Goal: Transaction & Acquisition: Purchase product/service

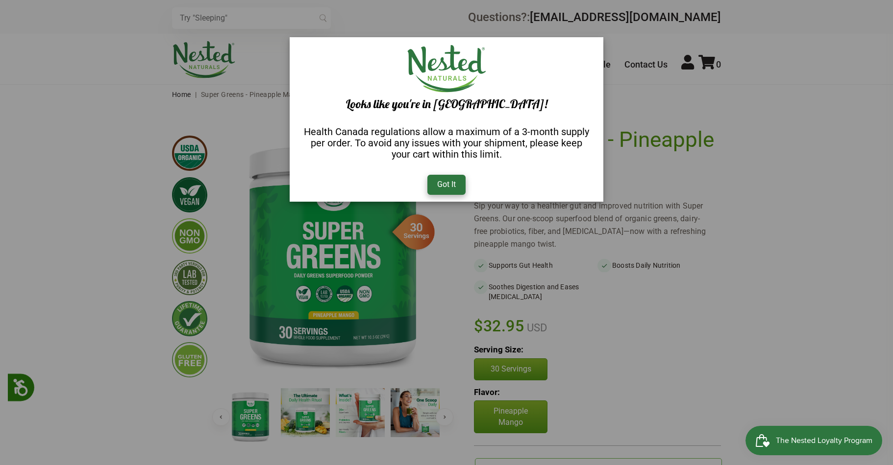
click at [452, 183] on div "Got It" at bounding box center [446, 185] width 38 height 20
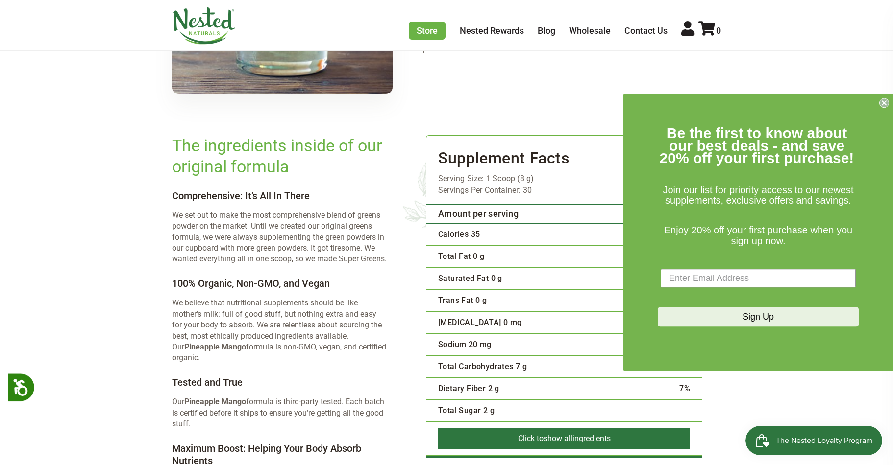
scroll to position [1761, 0]
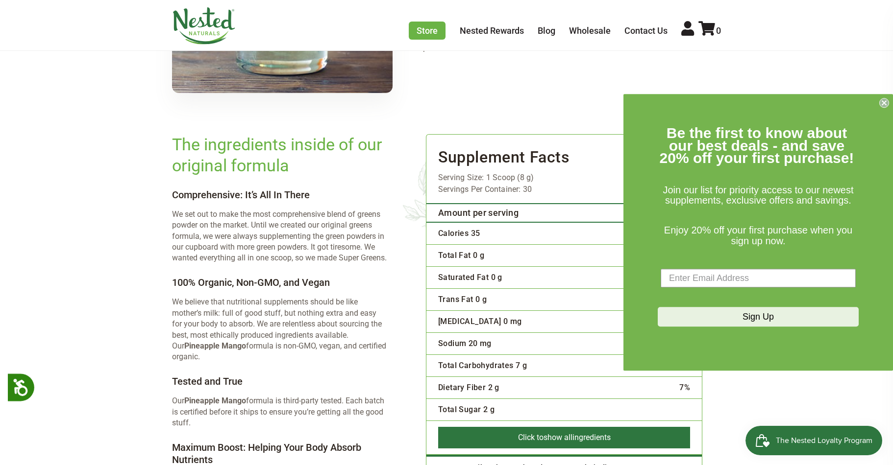
click at [879, 104] on circle "Close dialog" at bounding box center [883, 102] width 9 height 9
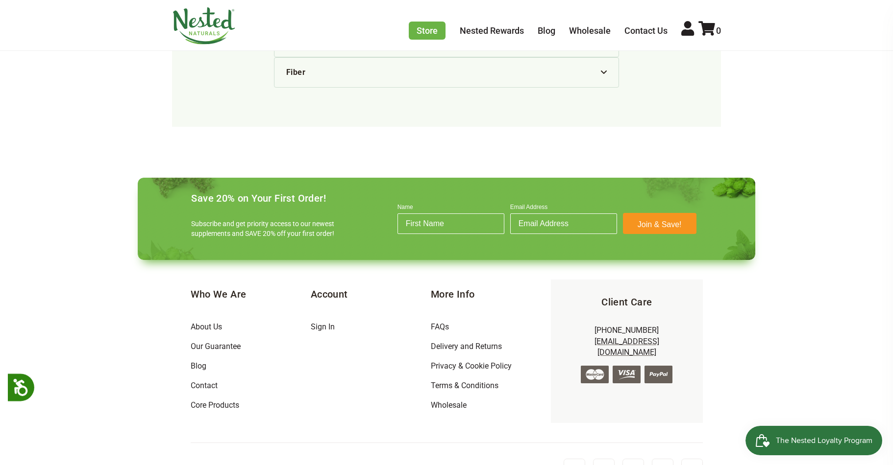
scroll to position [3104, 0]
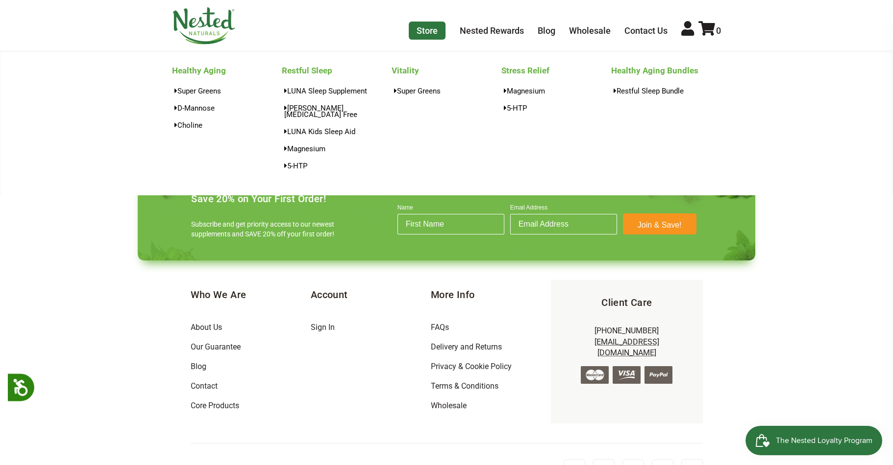
click at [428, 33] on link "Store" at bounding box center [427, 31] width 37 height 18
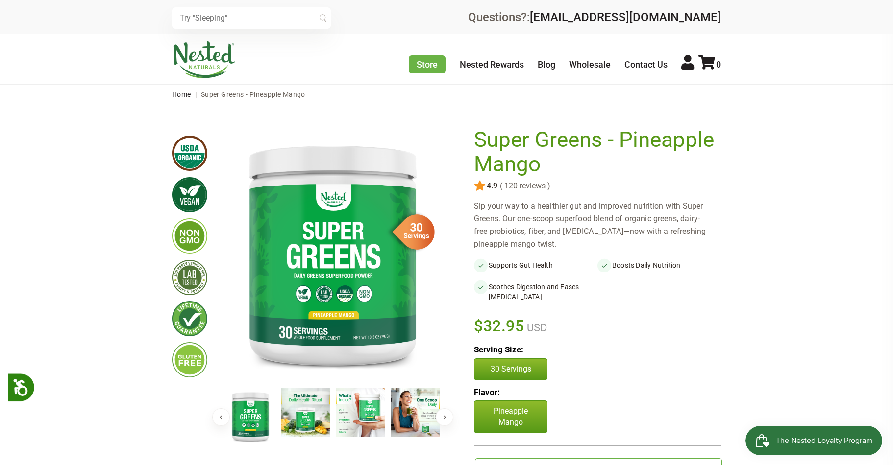
click at [451, 416] on button "Next" at bounding box center [444, 418] width 18 height 18
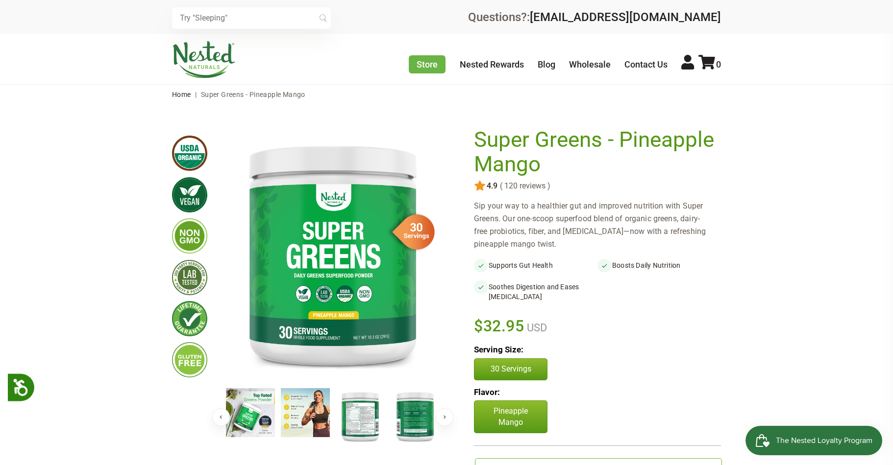
click at [351, 419] on img at bounding box center [360, 416] width 49 height 56
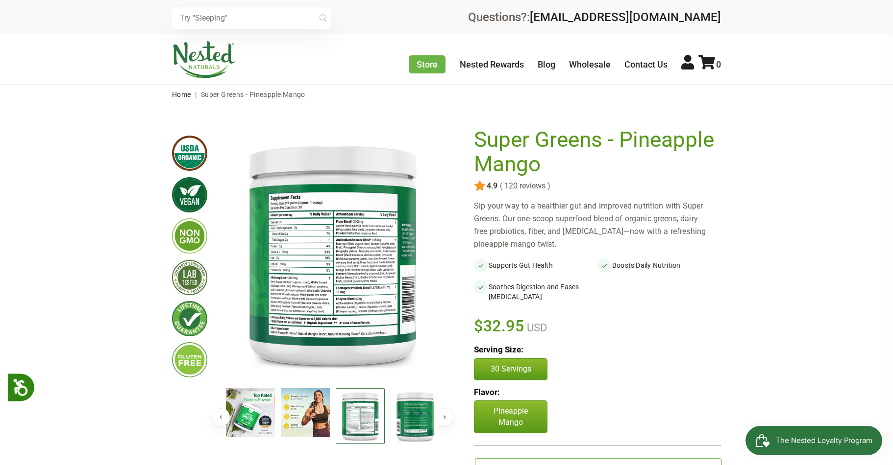
click at [336, 269] on img at bounding box center [332, 254] width 219 height 252
click at [360, 239] on img at bounding box center [332, 254] width 219 height 252
click at [361, 239] on img at bounding box center [332, 254] width 219 height 252
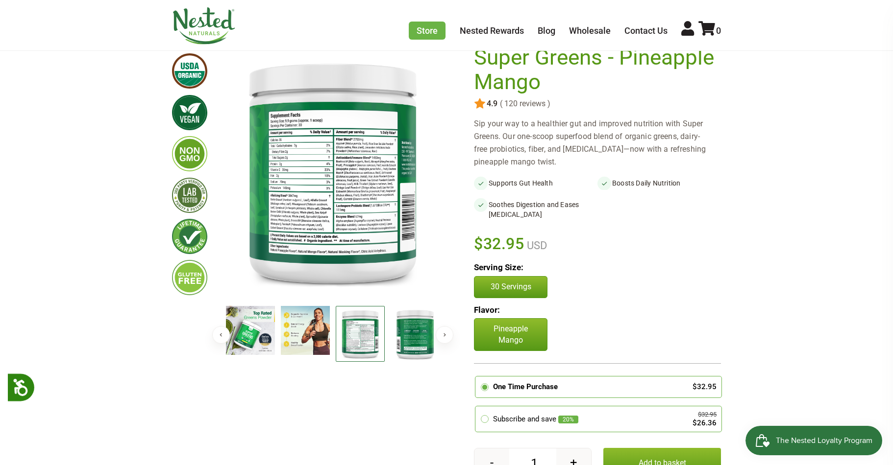
scroll to position [75, 0]
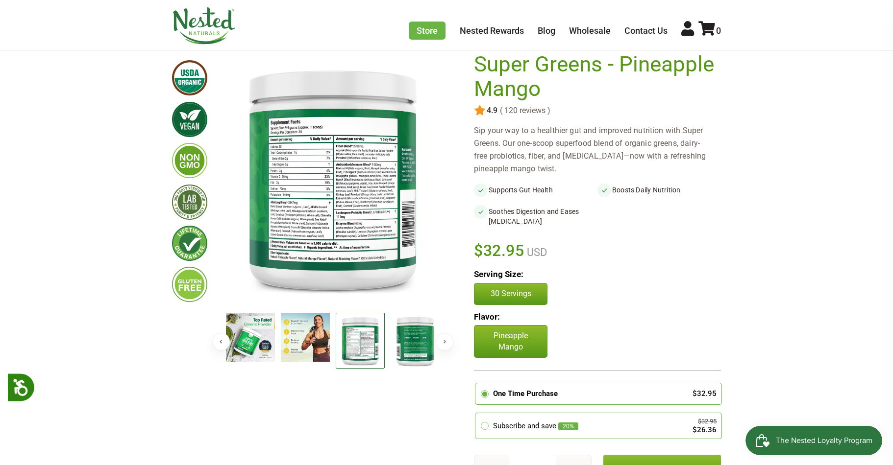
click at [335, 193] on img at bounding box center [332, 178] width 219 height 252
click at [336, 193] on img at bounding box center [332, 178] width 219 height 252
click at [367, 345] on img at bounding box center [360, 341] width 49 height 56
click at [319, 173] on img at bounding box center [332, 178] width 219 height 252
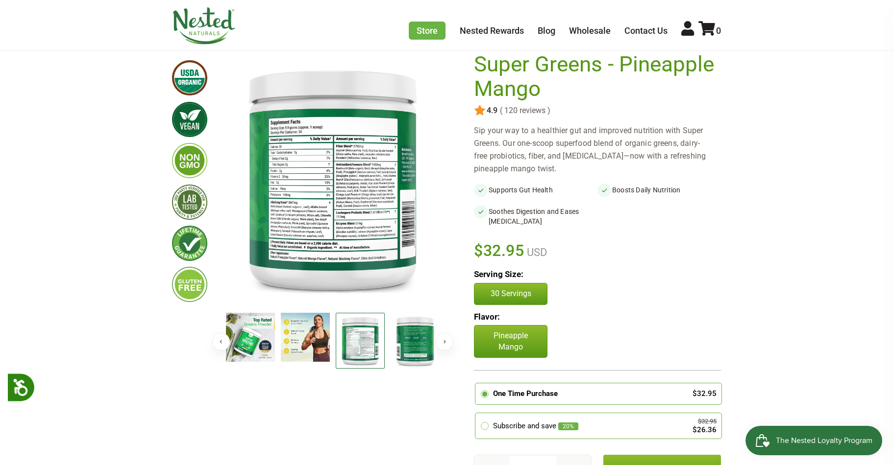
click at [319, 173] on img at bounding box center [332, 178] width 219 height 252
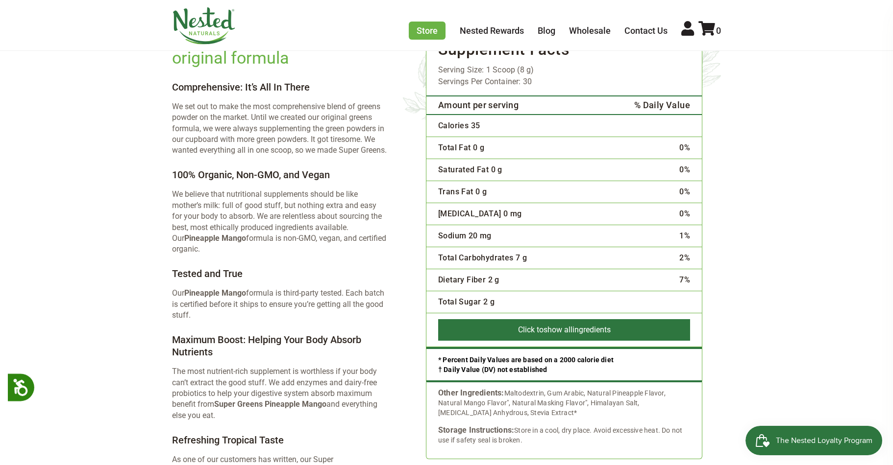
scroll to position [1872, 0]
